Goal: Task Accomplishment & Management: Manage account settings

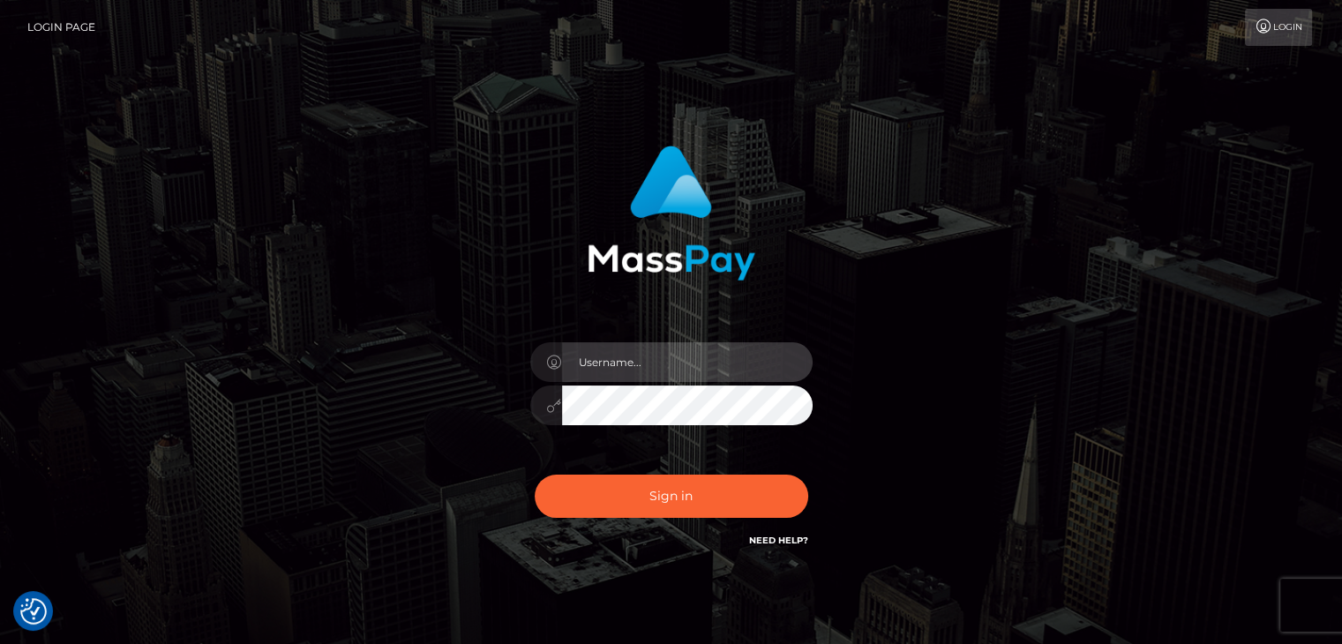
click at [639, 360] on input "text" at bounding box center [687, 362] width 250 height 40
type input "malcolm abdilla castillo"
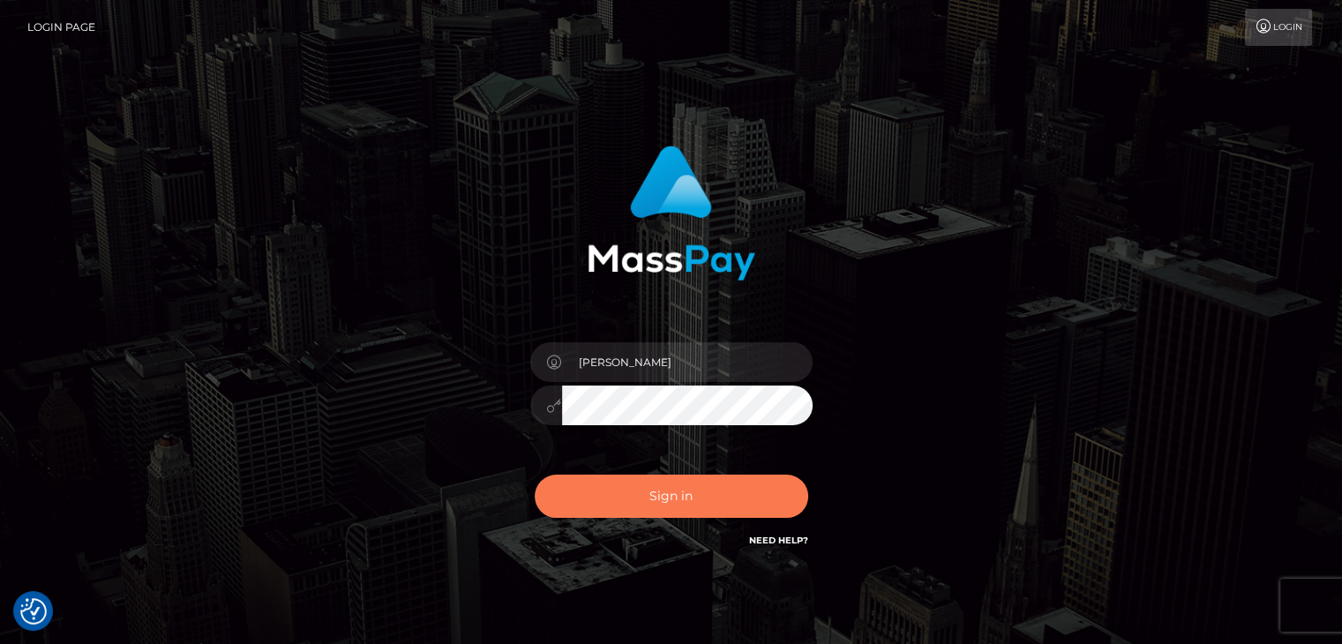
click at [698, 488] on button "Sign in" at bounding box center [670, 496] width 273 height 43
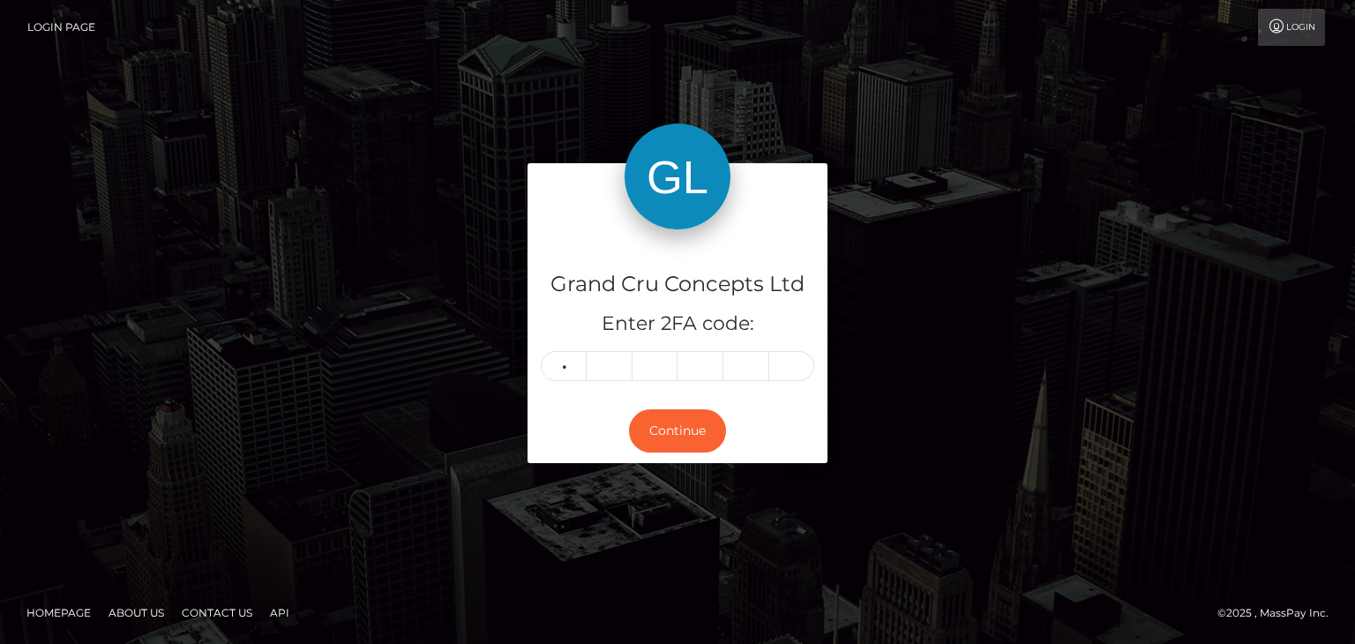
type input "8"
type input "9"
type input "1"
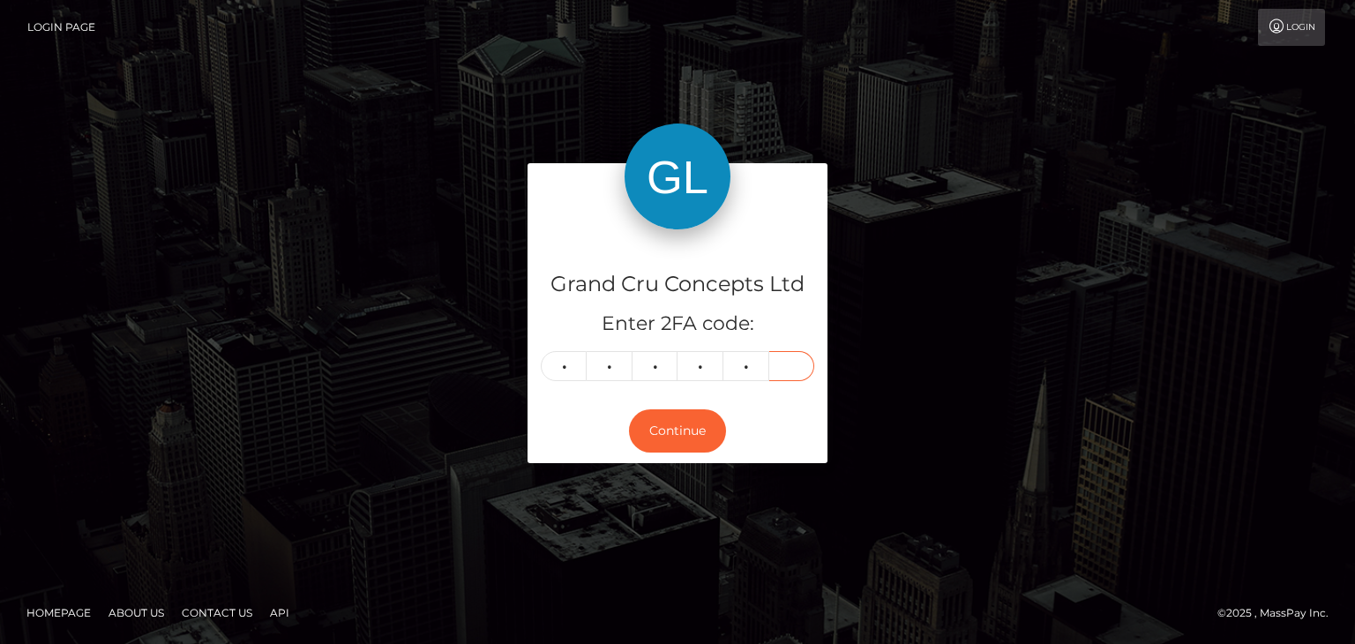
type input "7"
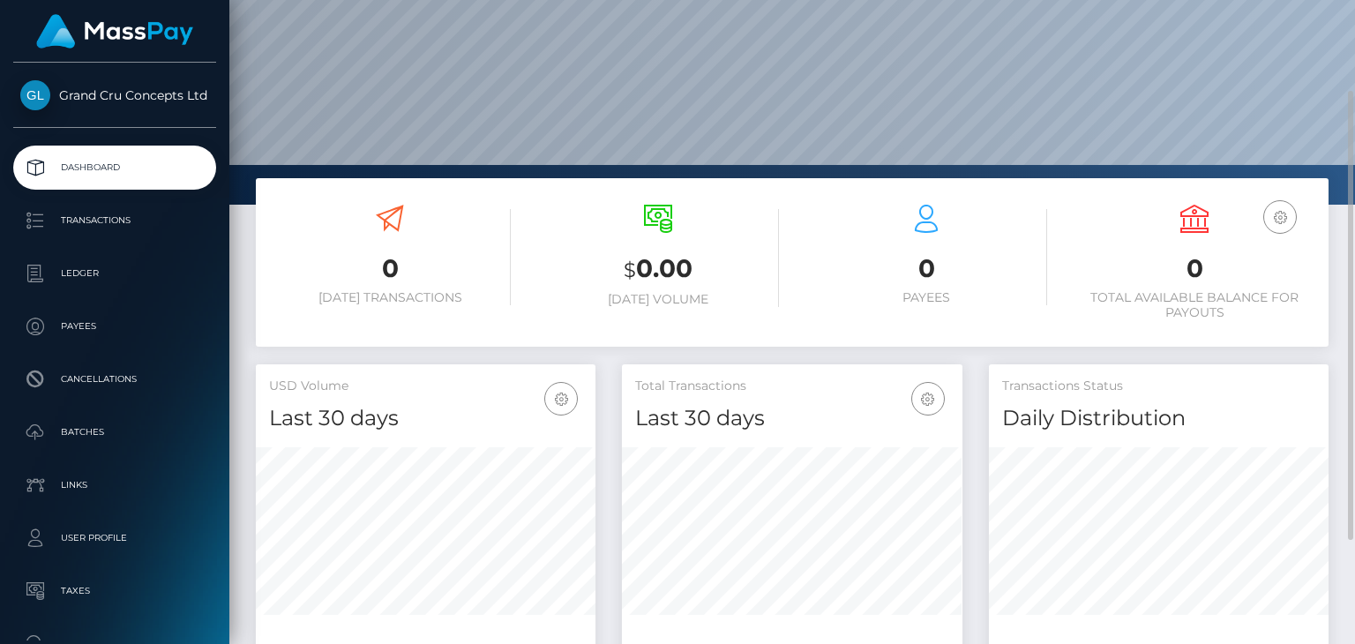
scroll to position [123, 0]
